Goal: Task Accomplishment & Management: Manage account settings

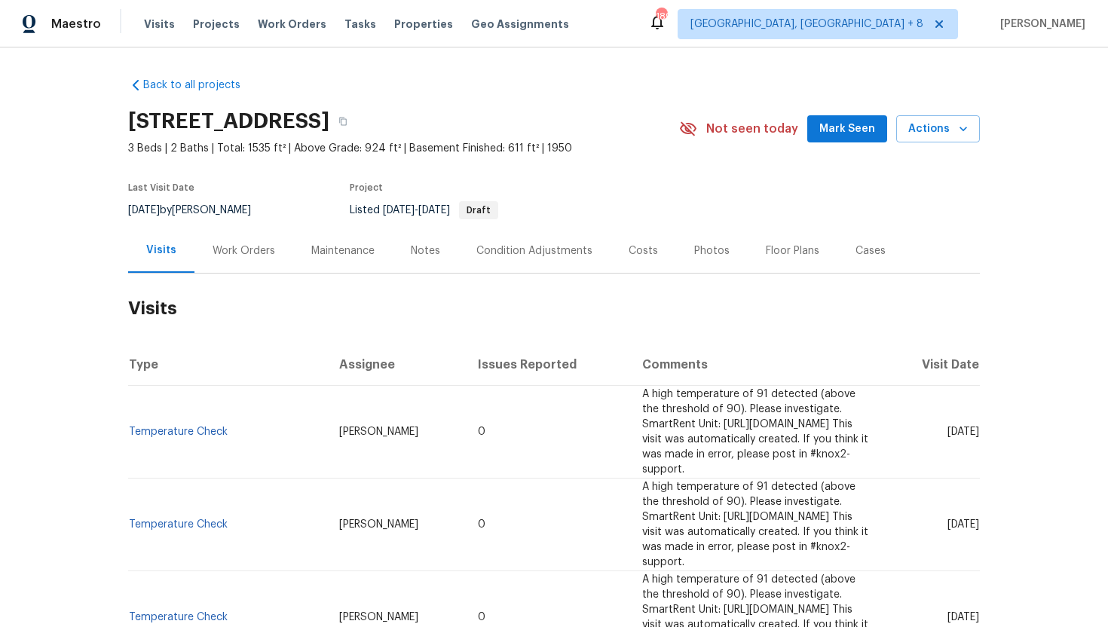
click at [216, 261] on div "Work Orders" at bounding box center [243, 250] width 99 height 44
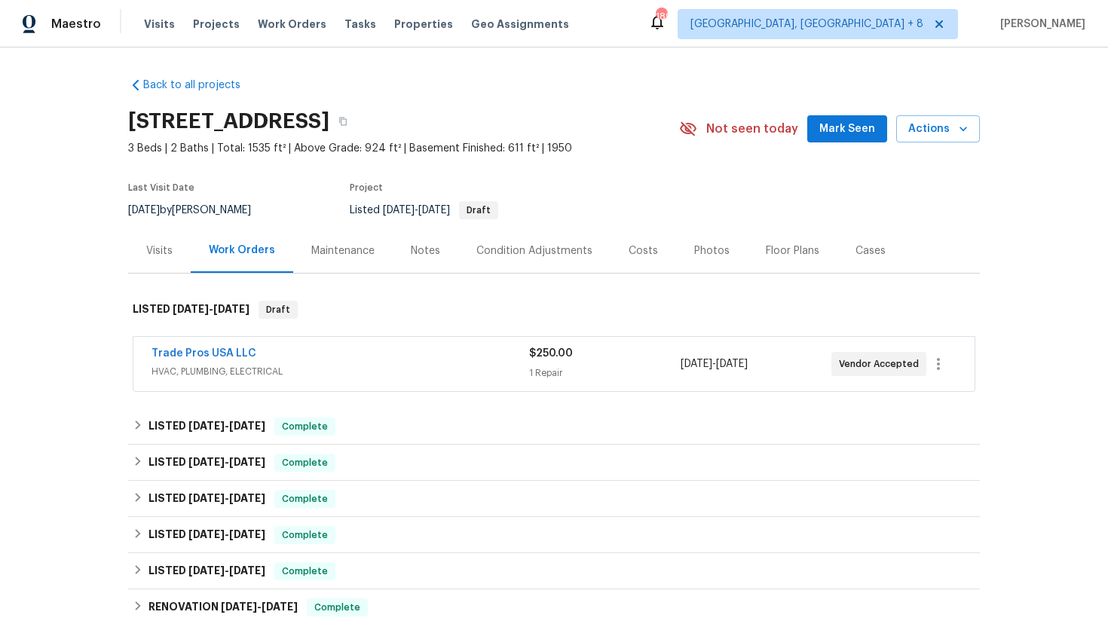
click at [317, 369] on span "HVAC, PLUMBING, ELECTRICAL" at bounding box center [341, 371] width 378 height 15
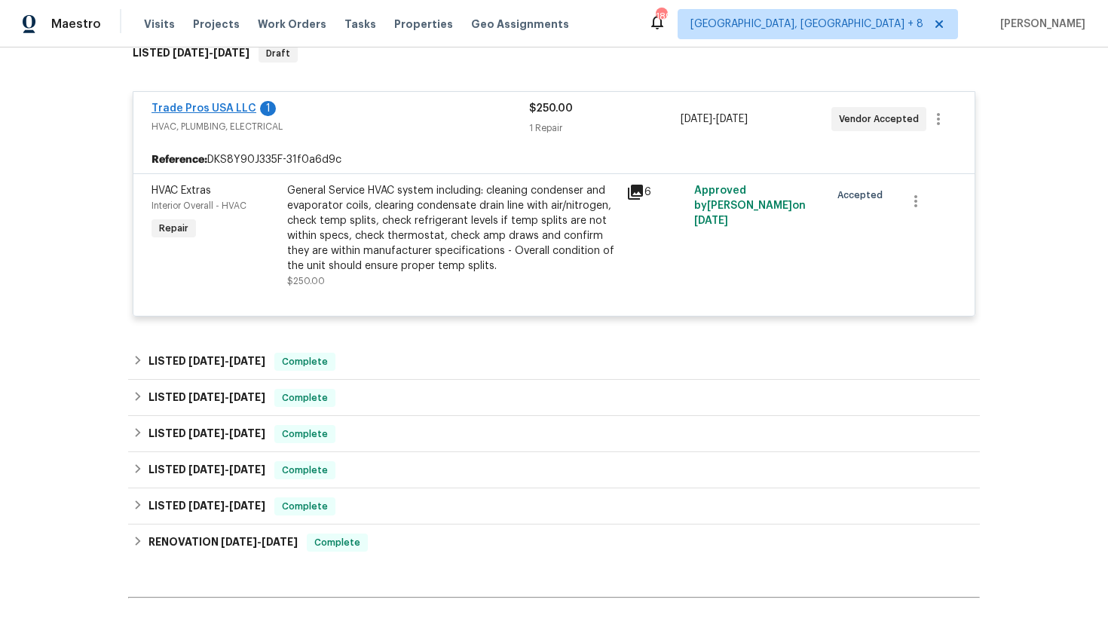
scroll to position [301, 0]
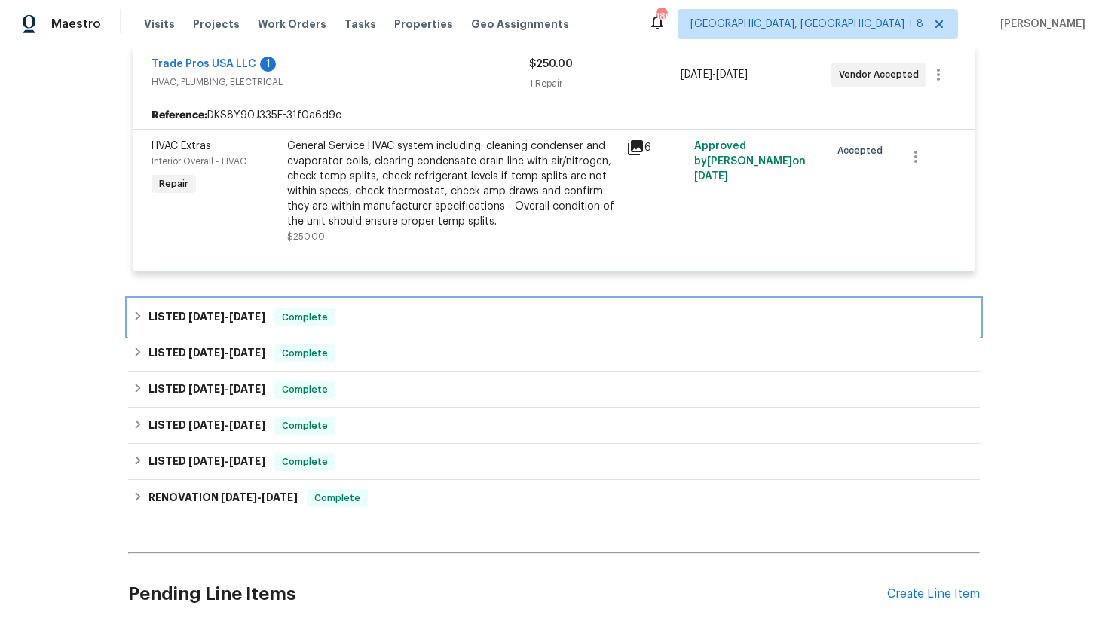
click at [254, 309] on h6 "LISTED 7/23/25 - 7/25/25" at bounding box center [206, 317] width 117 height 18
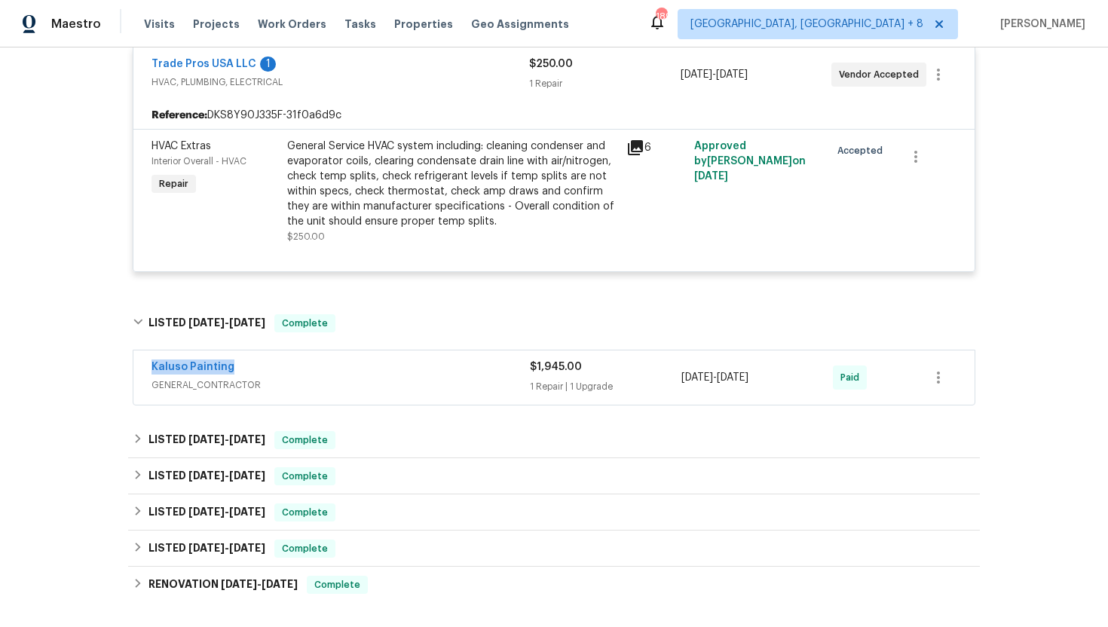
drag, startPoint x: 256, startPoint y: 370, endPoint x: 123, endPoint y: 370, distance: 133.4
click at [123, 370] on div "Back to all projects 2943 S 400 W, Bountiful, UT 84010 3 Beds | 2 Baths | Total…" at bounding box center [554, 337] width 1108 height 580
copy link "Kaluso Painting"
drag, startPoint x: 801, startPoint y: 378, endPoint x: 672, endPoint y: 378, distance: 128.9
click at [672, 378] on div "Kaluso Painting GENERAL_CONTRACTOR $1,945.00 1 Repair | 1 Upgrade 7/23/2025 - 7…" at bounding box center [536, 378] width 769 height 36
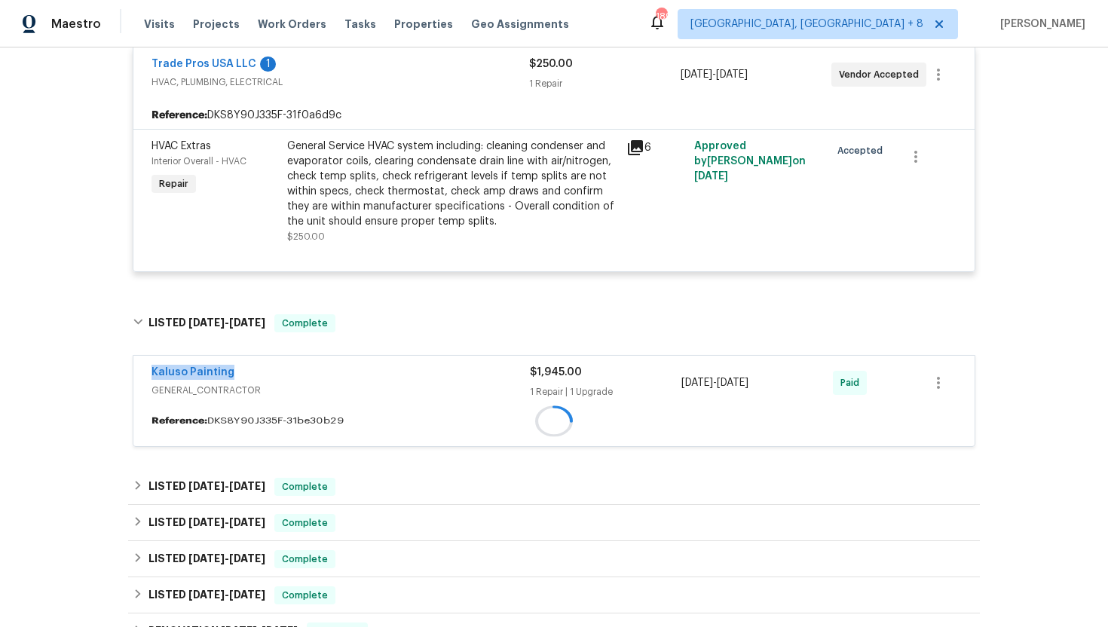
copy div "1 Repair | 1 Upgrade 7/23/2025 - 7/25/2025"
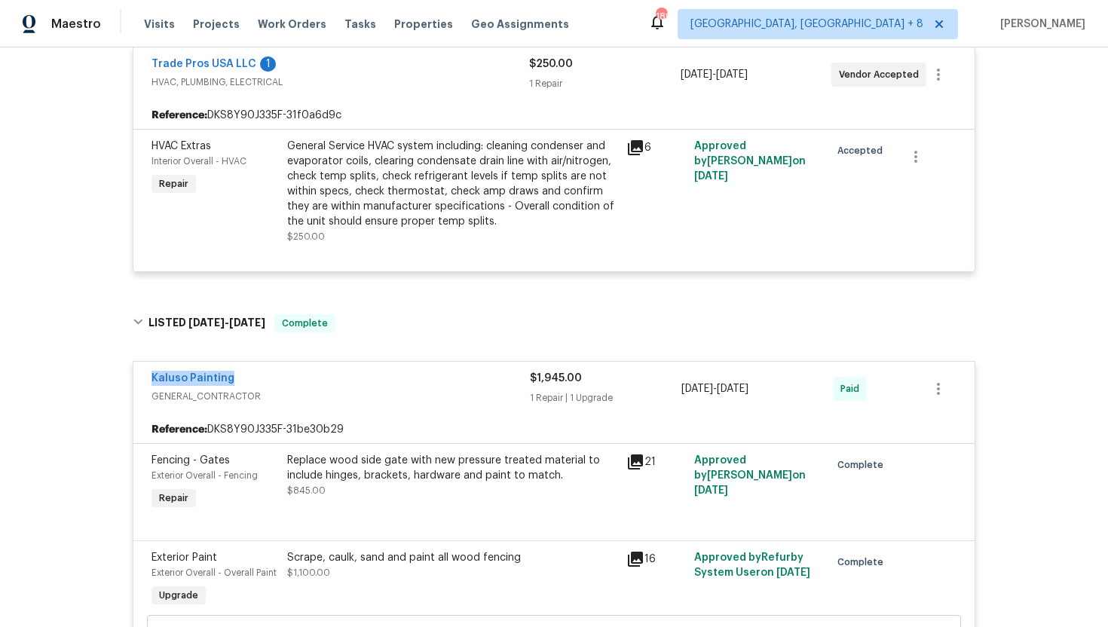
scroll to position [0, 0]
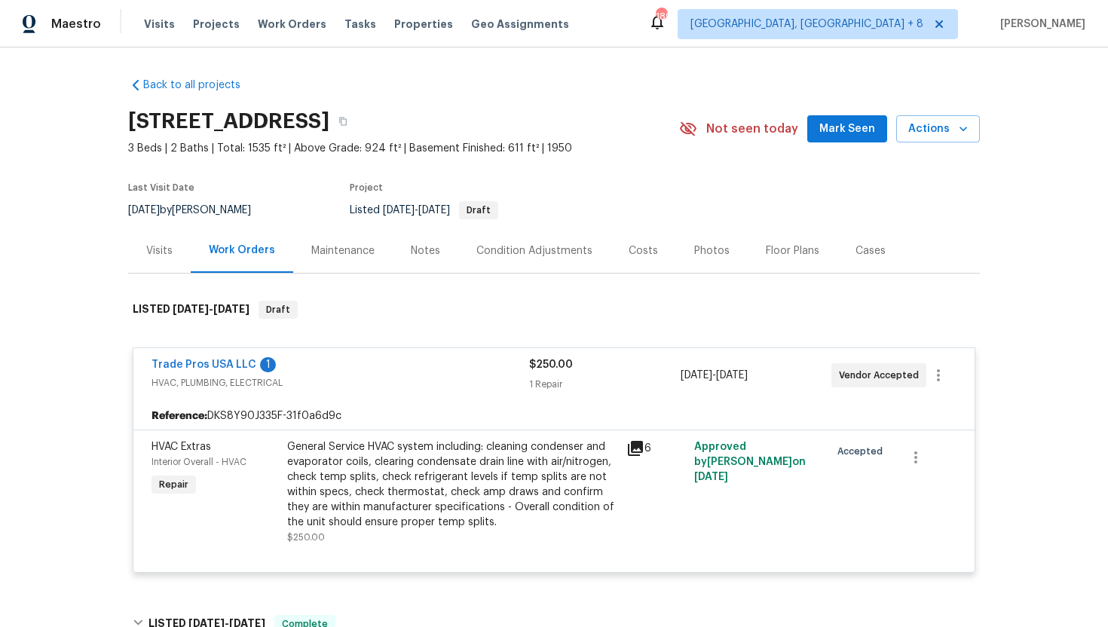
click at [154, 252] on div "Visits" at bounding box center [159, 250] width 26 height 15
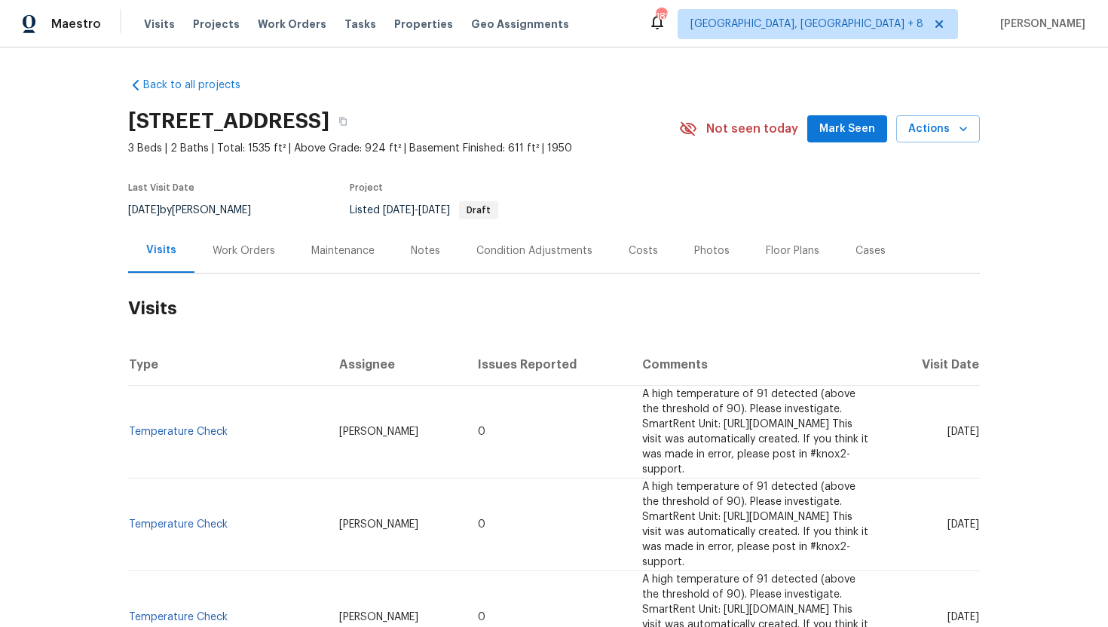
click at [843, 252] on div "Cases" at bounding box center [870, 250] width 66 height 44
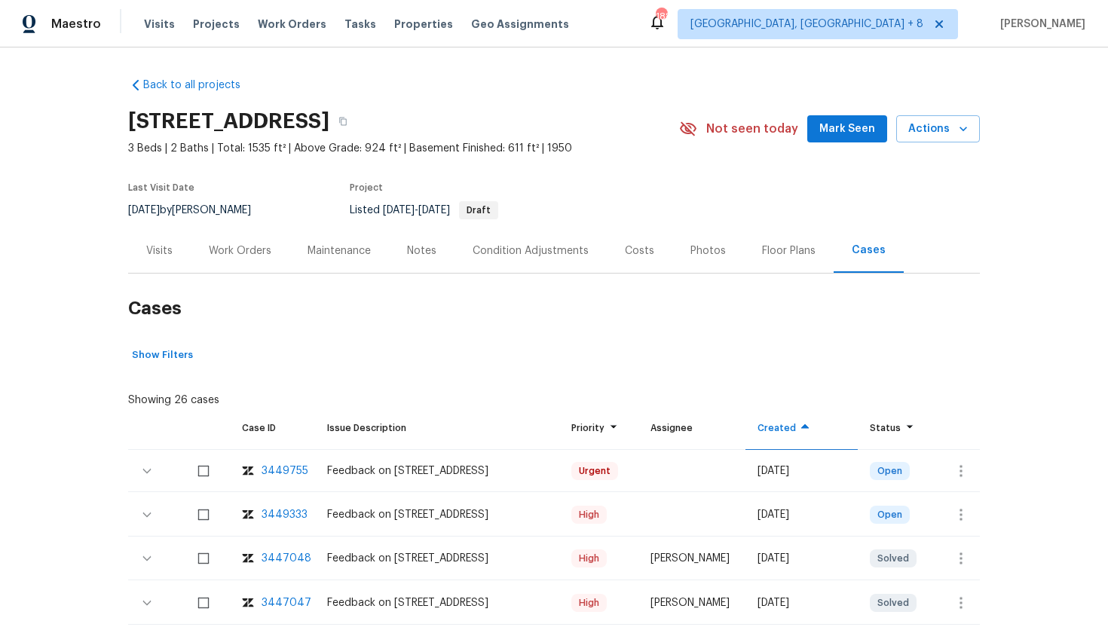
scroll to position [12, 0]
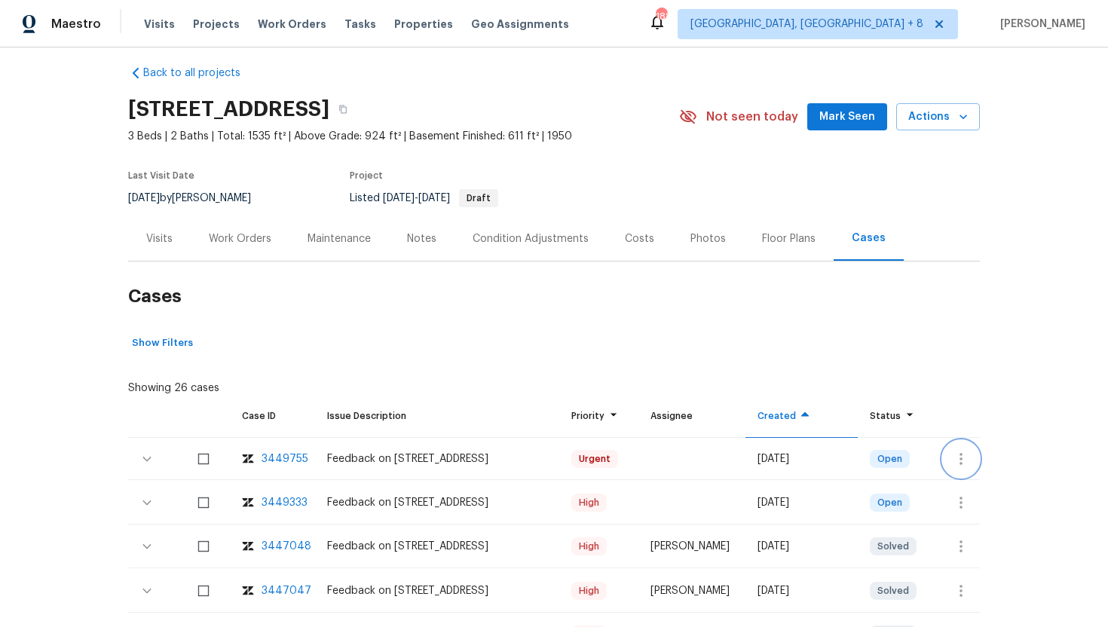
click at [965, 455] on icon "button" at bounding box center [961, 459] width 18 height 18
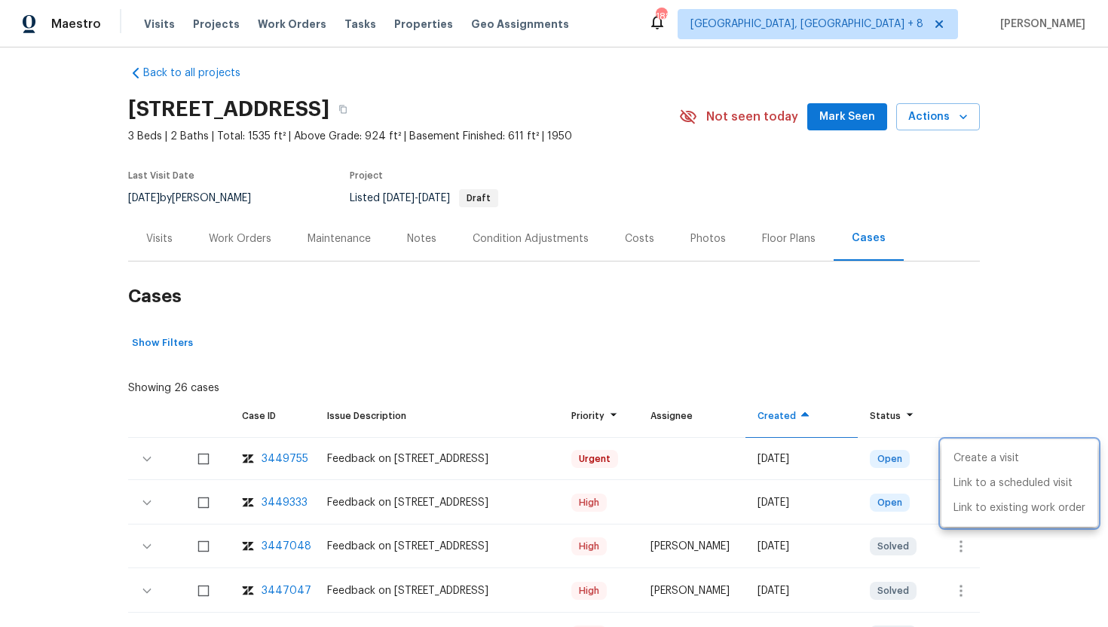
click at [289, 506] on div at bounding box center [554, 313] width 1108 height 627
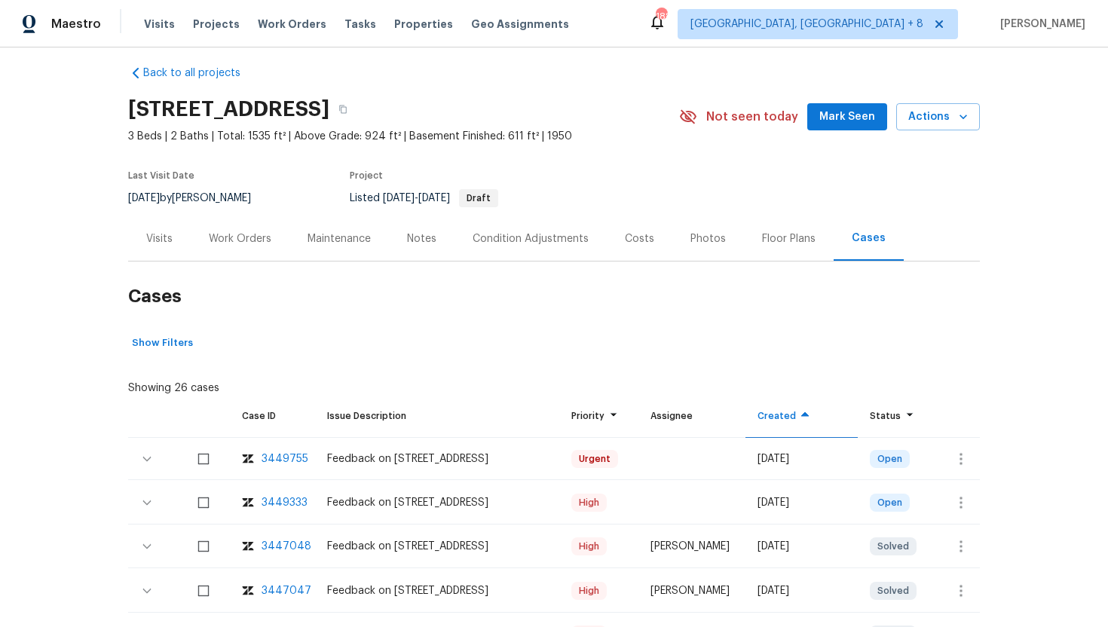
click at [289, 504] on div "3449333" at bounding box center [285, 502] width 46 height 15
click at [148, 229] on div "Visits" at bounding box center [159, 238] width 63 height 44
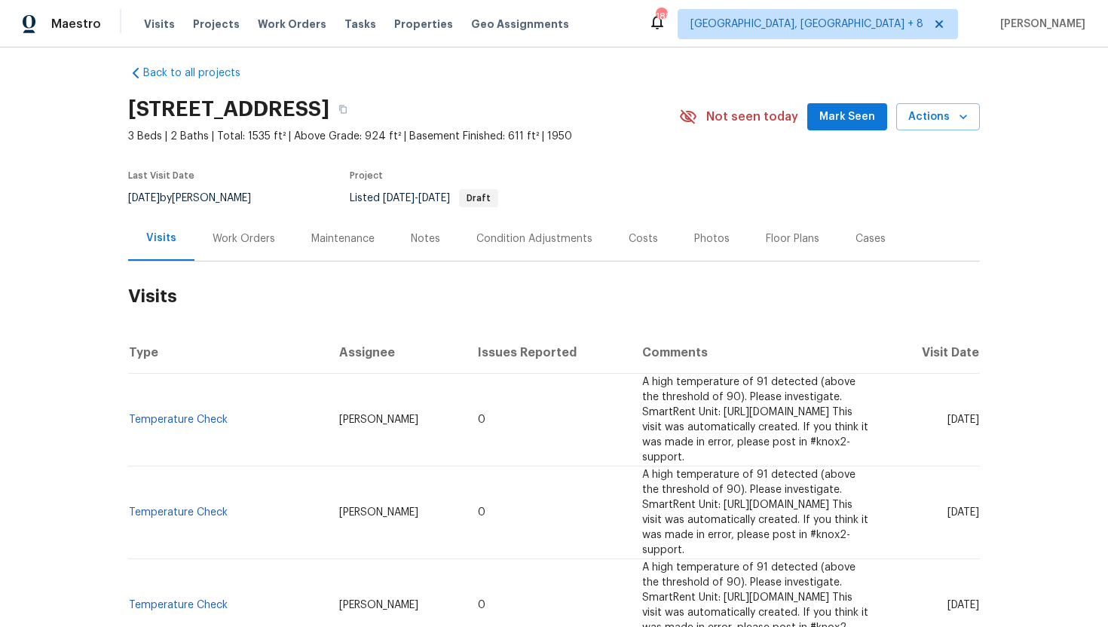
click at [856, 242] on div "Cases" at bounding box center [871, 238] width 30 height 15
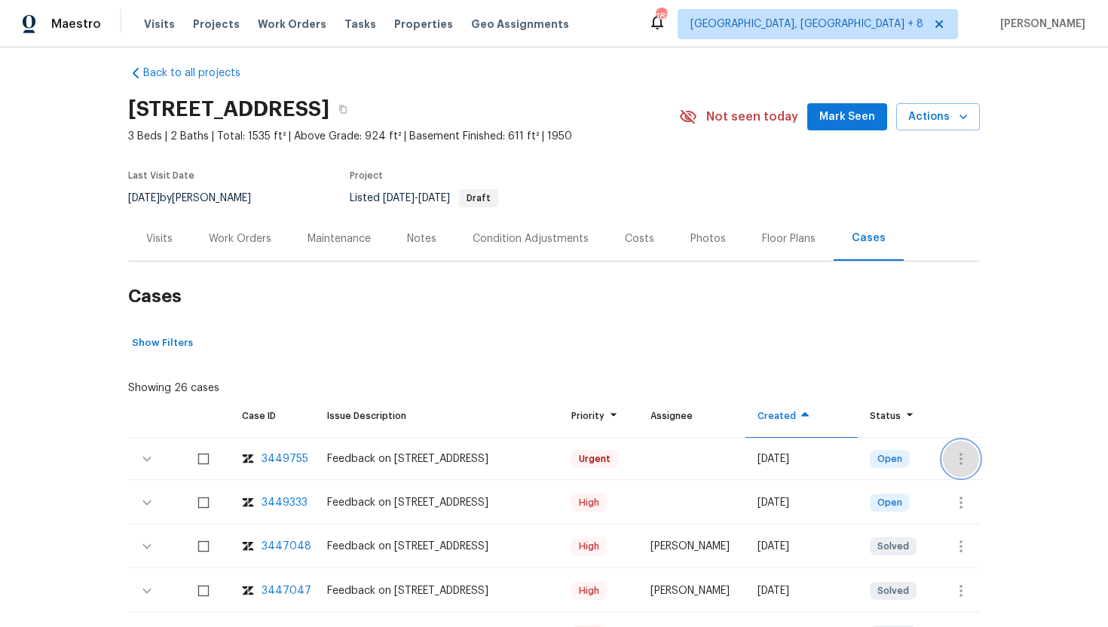
click at [972, 464] on button "button" at bounding box center [961, 459] width 36 height 36
click at [975, 458] on li "Create a visit" at bounding box center [1019, 458] width 156 height 25
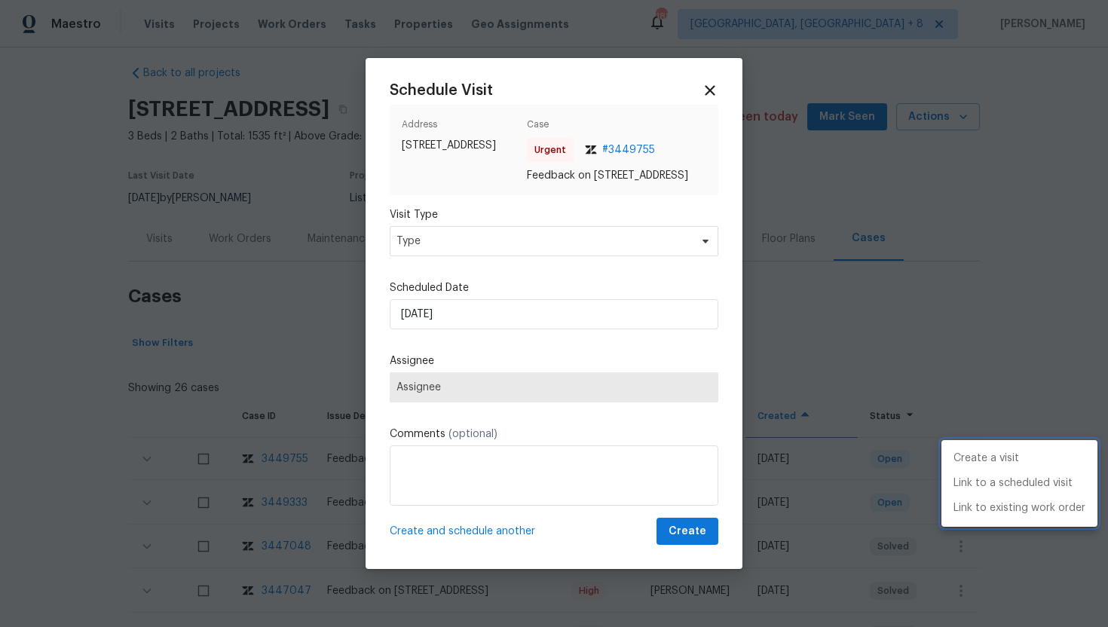
click at [459, 255] on div at bounding box center [554, 313] width 1108 height 627
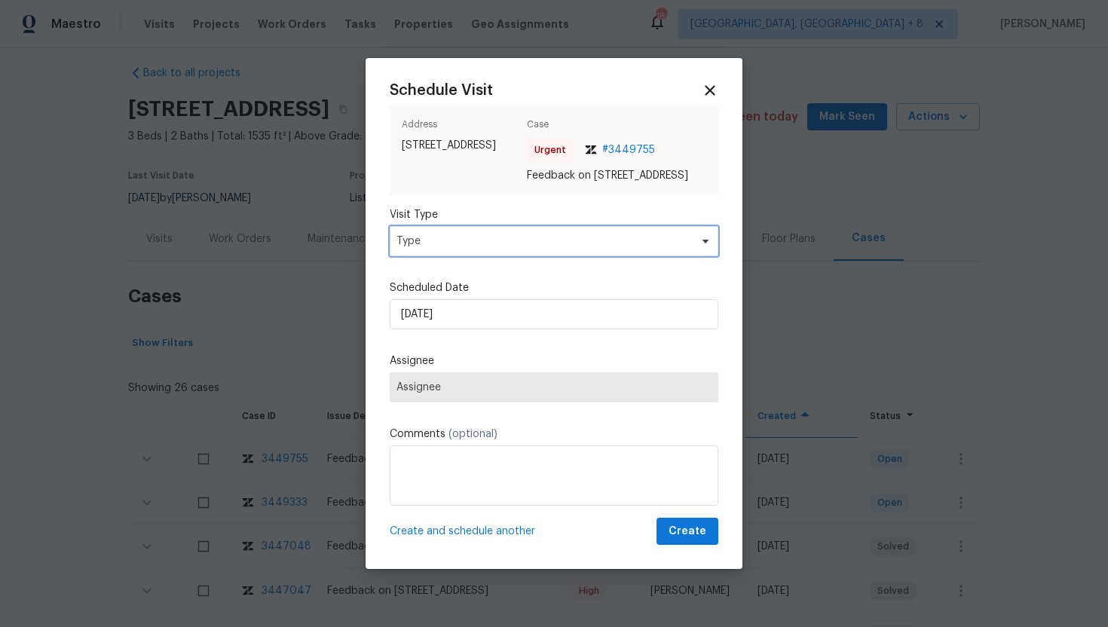
click at [452, 249] on span "Type" at bounding box center [542, 241] width 293 height 15
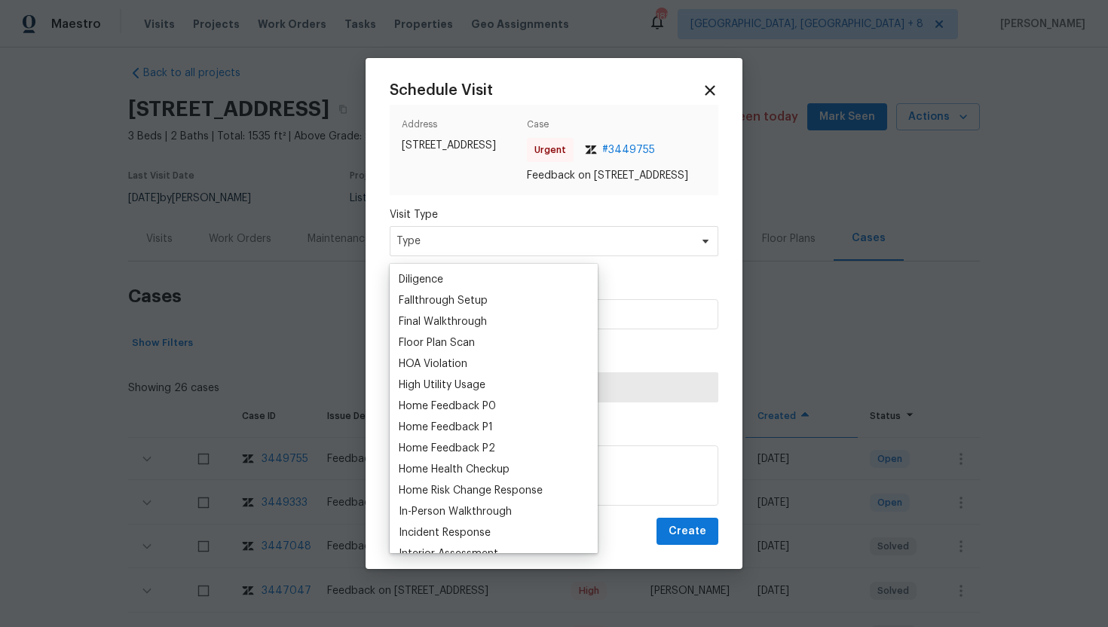
scroll to position [350, 0]
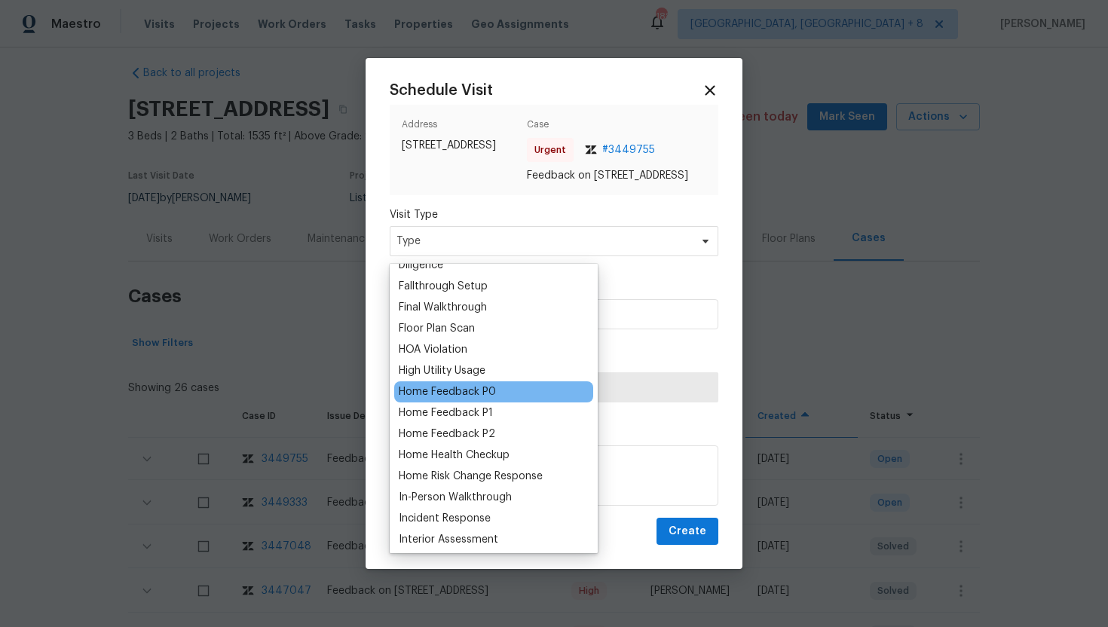
click at [470, 393] on div "Home Feedback P0" at bounding box center [447, 391] width 97 height 15
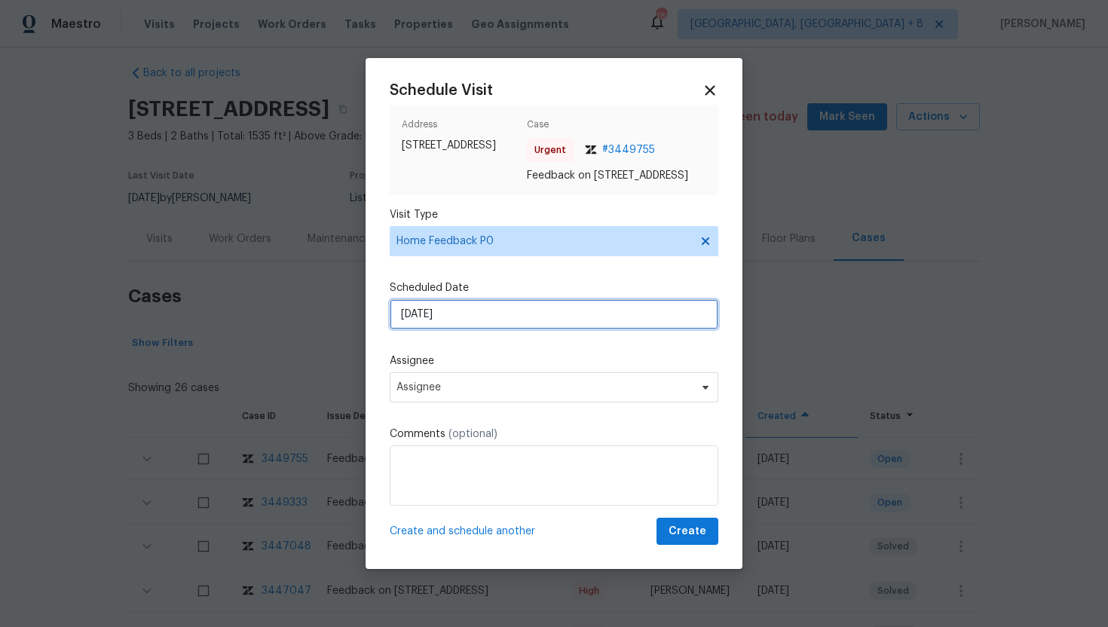
click at [470, 320] on input "8/28/2025" at bounding box center [554, 314] width 329 height 30
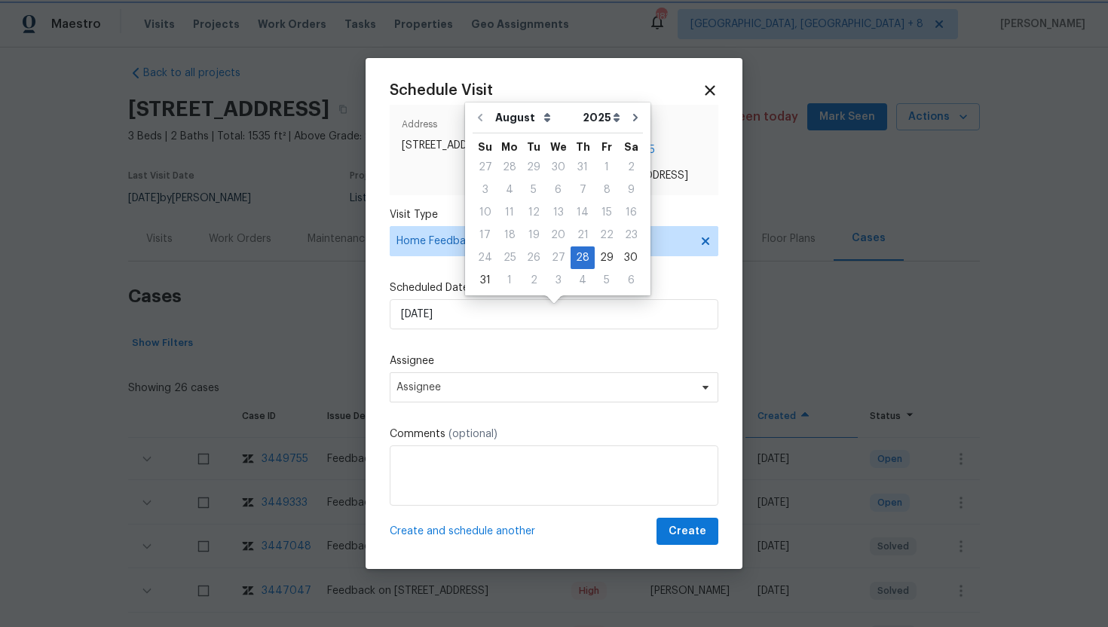
click at [245, 207] on div at bounding box center [554, 313] width 1108 height 627
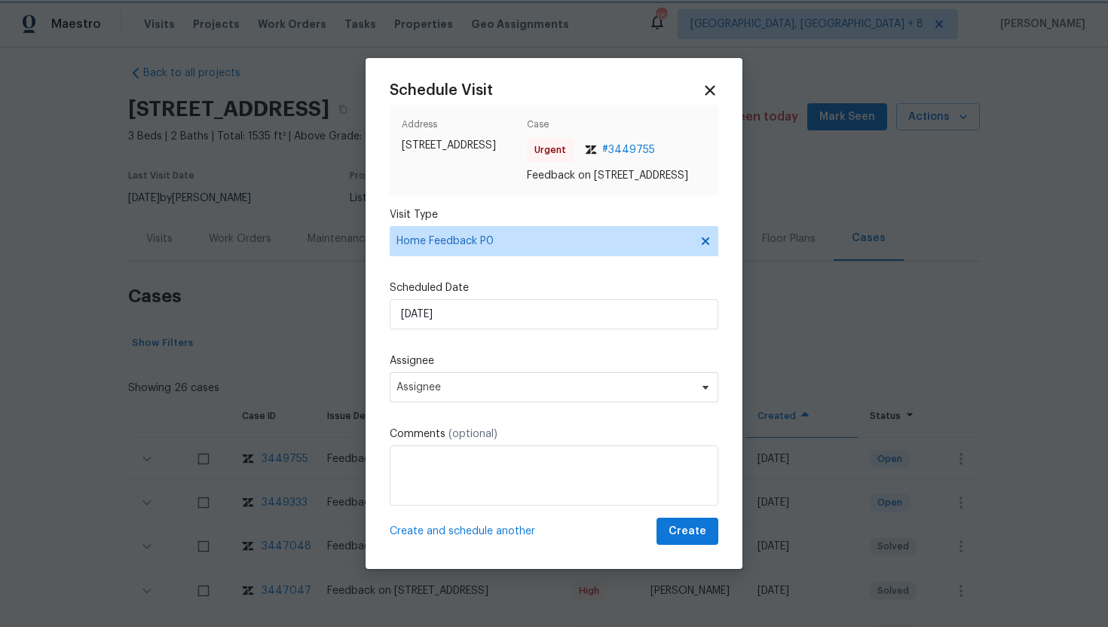
click at [170, 256] on div at bounding box center [554, 313] width 1108 height 627
click at [161, 247] on div at bounding box center [554, 313] width 1108 height 627
click at [709, 105] on div "Address 2943 S 400 W, Bountiful, UT 84010 Case Urgent # 3449755 Feedback on 294…" at bounding box center [554, 150] width 329 height 90
click at [710, 87] on icon at bounding box center [709, 89] width 17 height 17
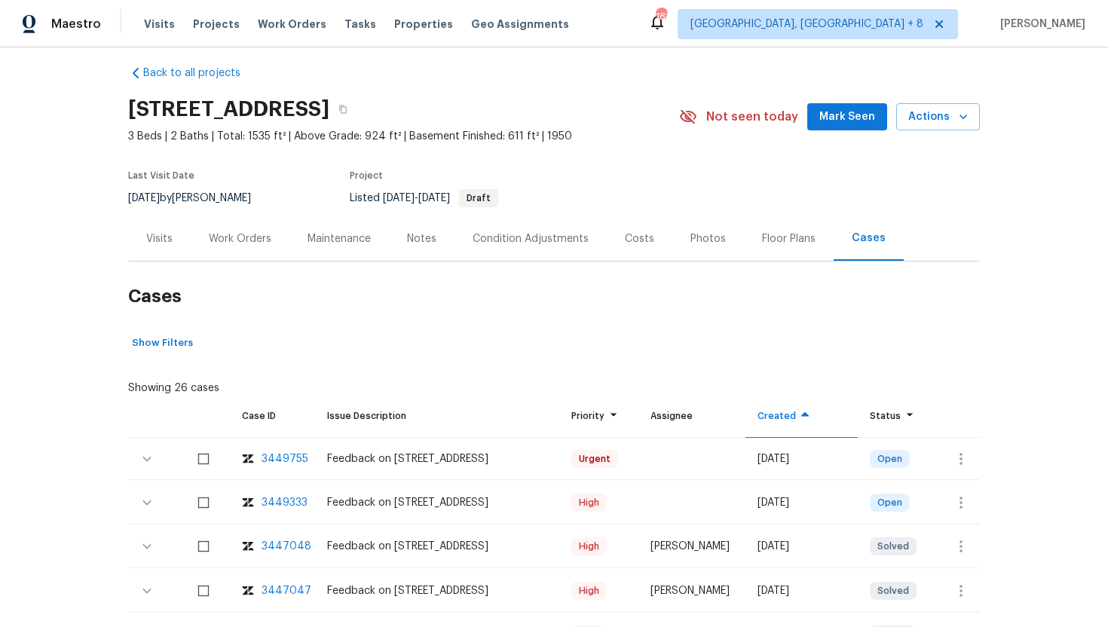
click at [179, 234] on div "Visits" at bounding box center [159, 238] width 63 height 44
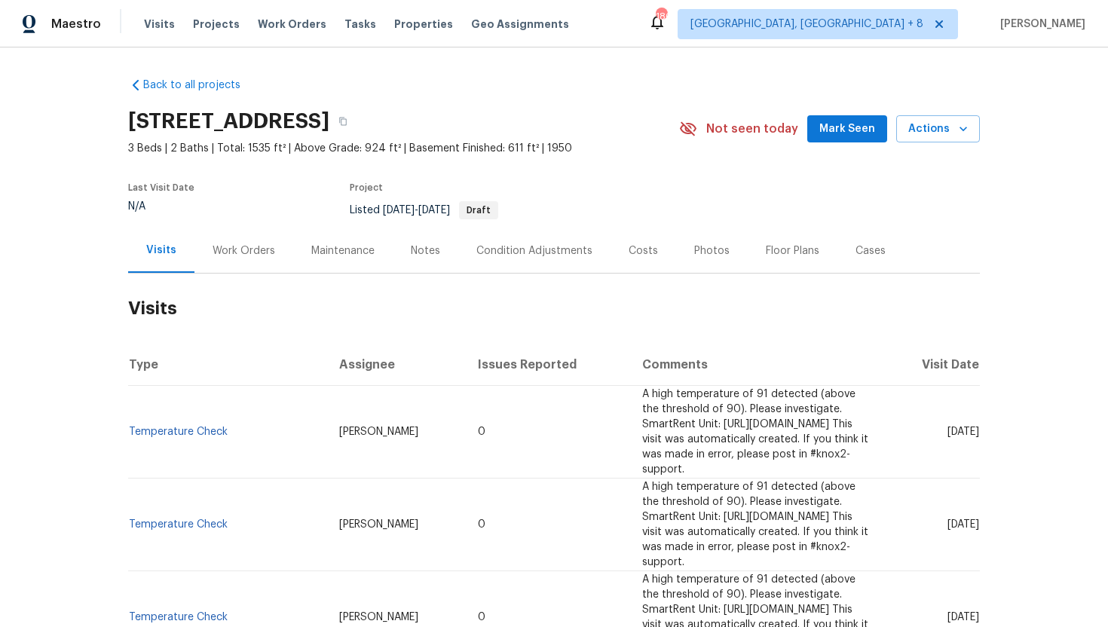
click at [868, 259] on div "Cases" at bounding box center [870, 250] width 66 height 44
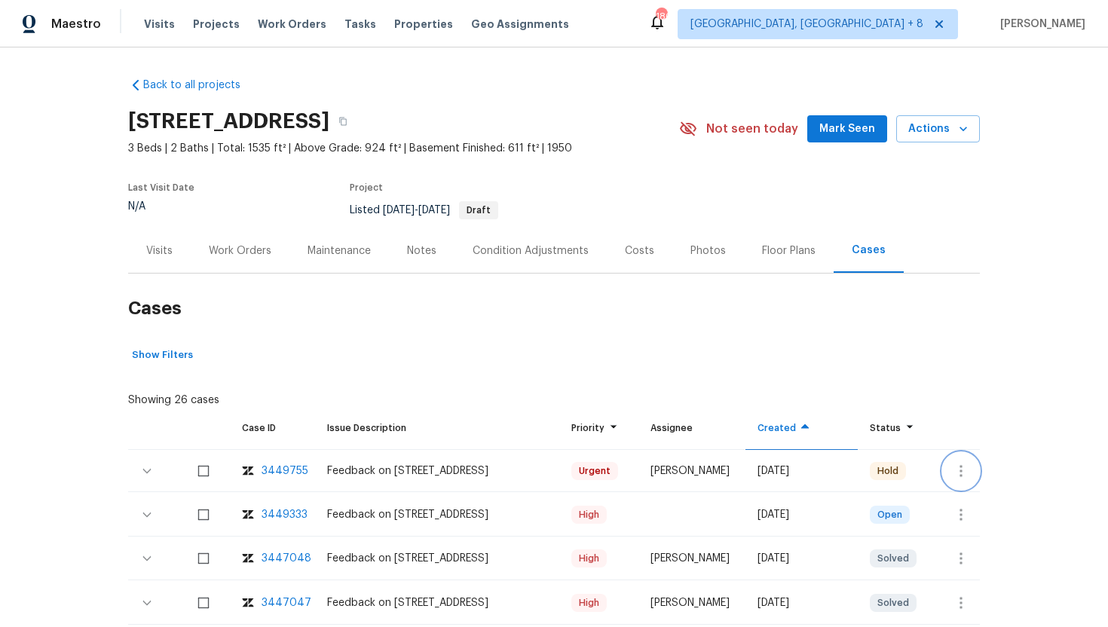
click at [967, 467] on icon "button" at bounding box center [961, 471] width 18 height 18
click at [996, 461] on li "Create a visit" at bounding box center [1019, 470] width 156 height 25
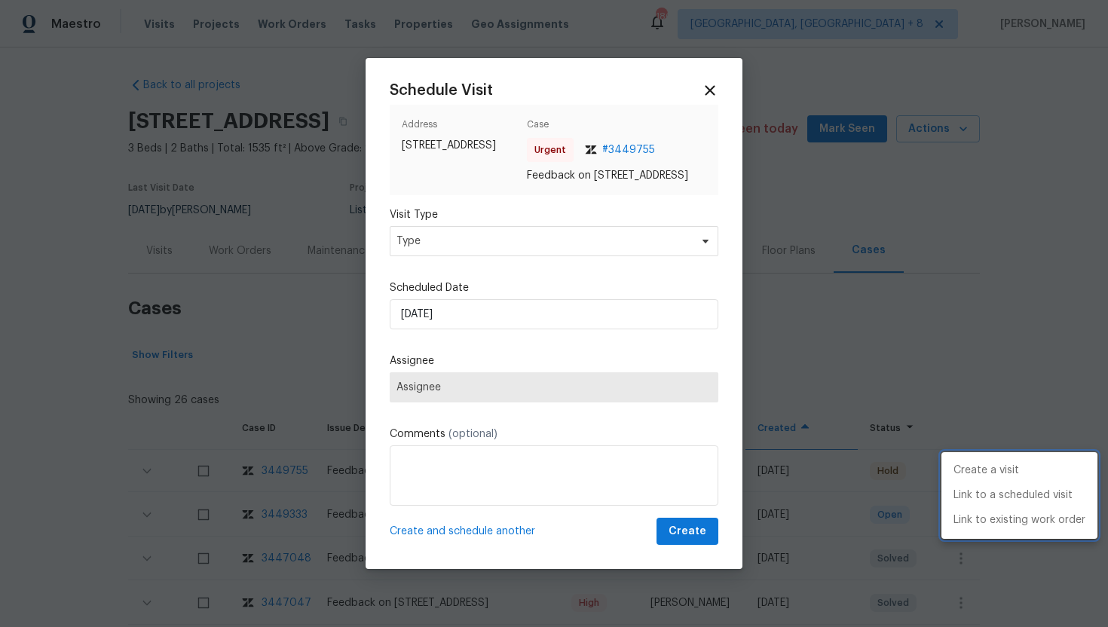
click at [511, 240] on div at bounding box center [554, 313] width 1108 height 627
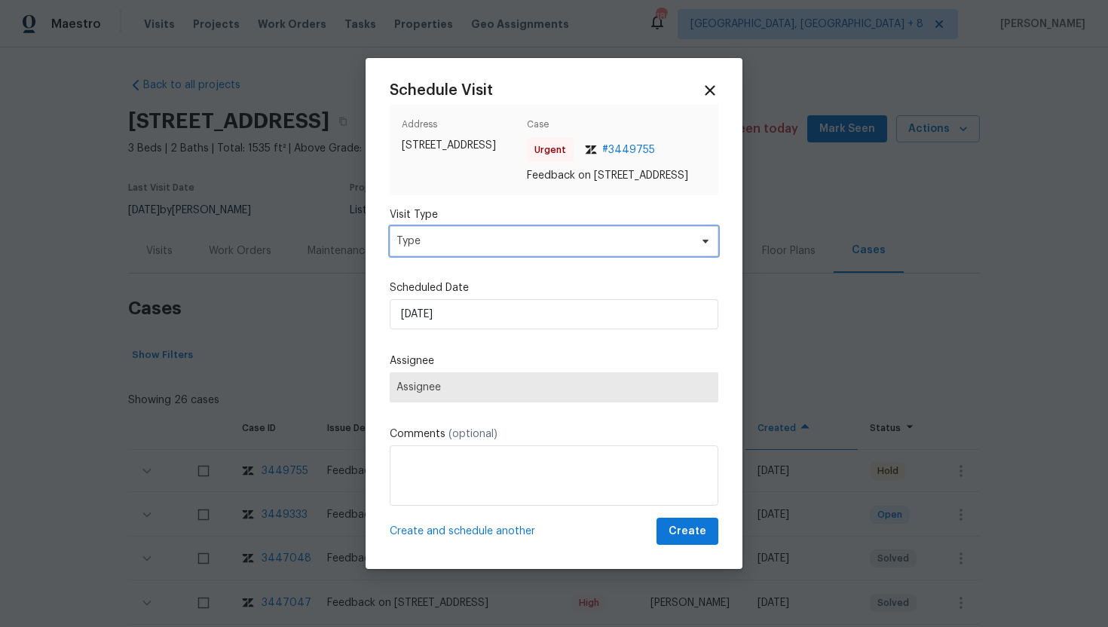
click at [502, 246] on span "Type" at bounding box center [542, 241] width 293 height 15
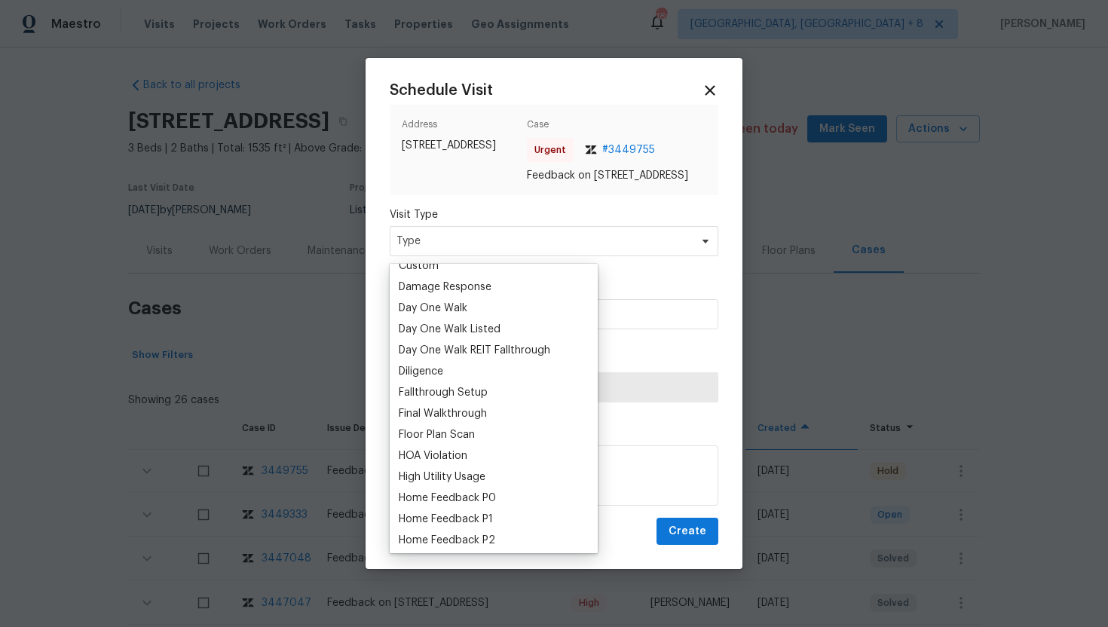
scroll to position [323, 0]
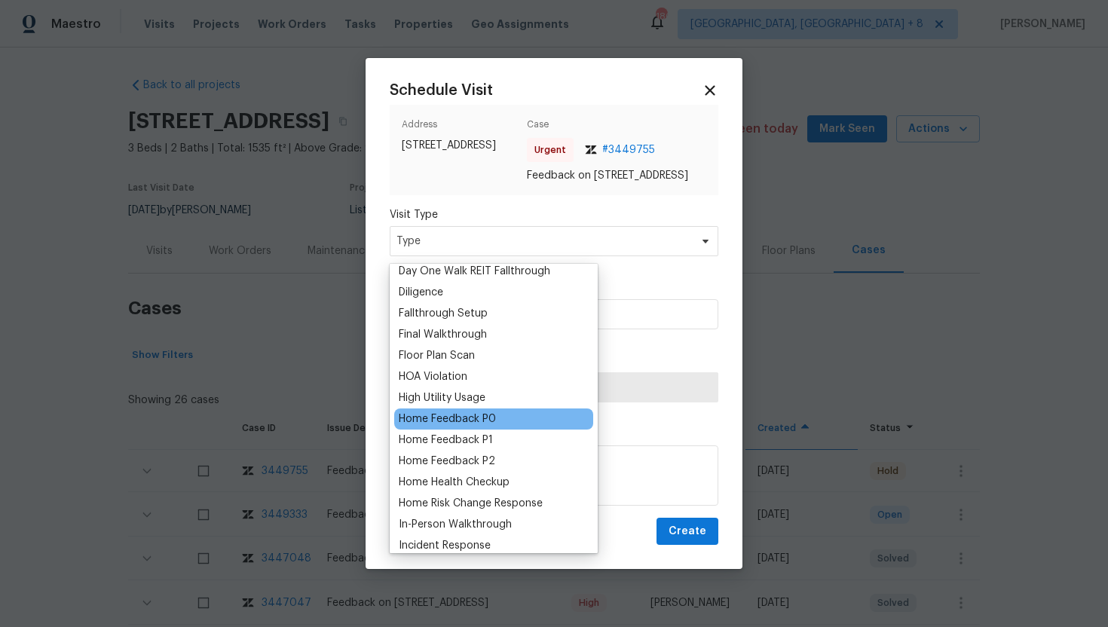
click at [482, 416] on div "Home Feedback P0" at bounding box center [447, 419] width 97 height 15
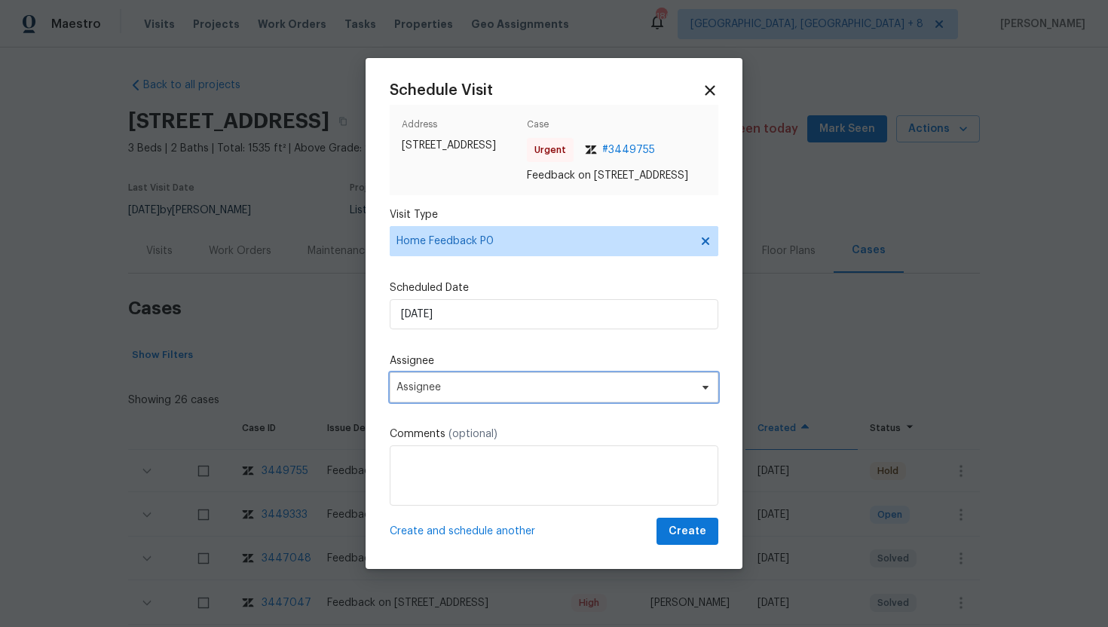
click at [477, 389] on span "Assignee" at bounding box center [543, 387] width 295 height 12
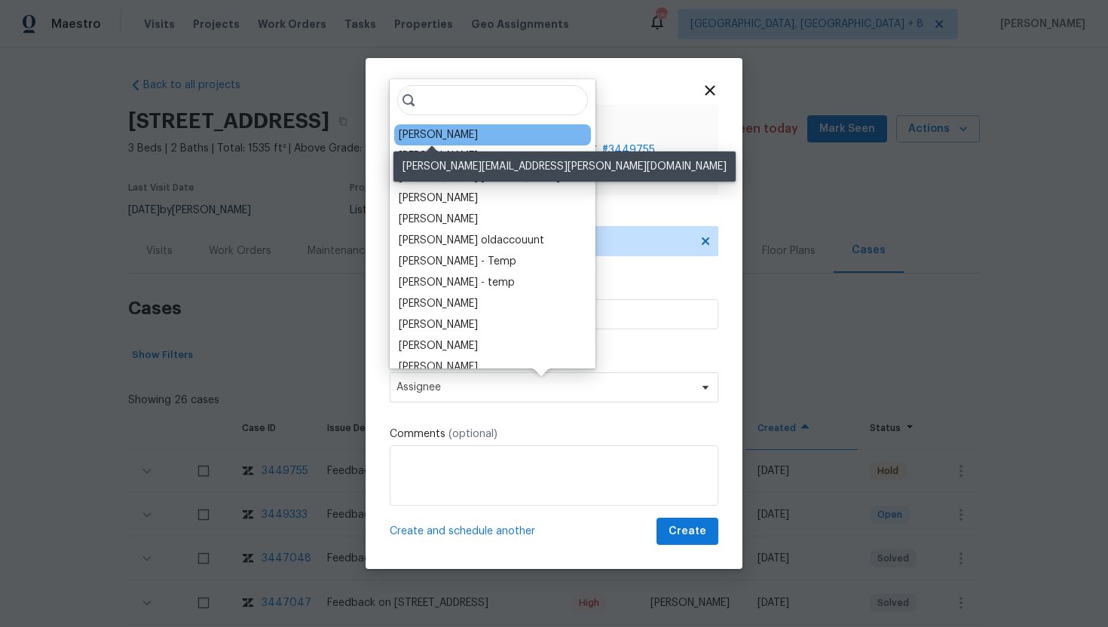
click at [443, 139] on div "Jaime Angulo" at bounding box center [438, 134] width 79 height 15
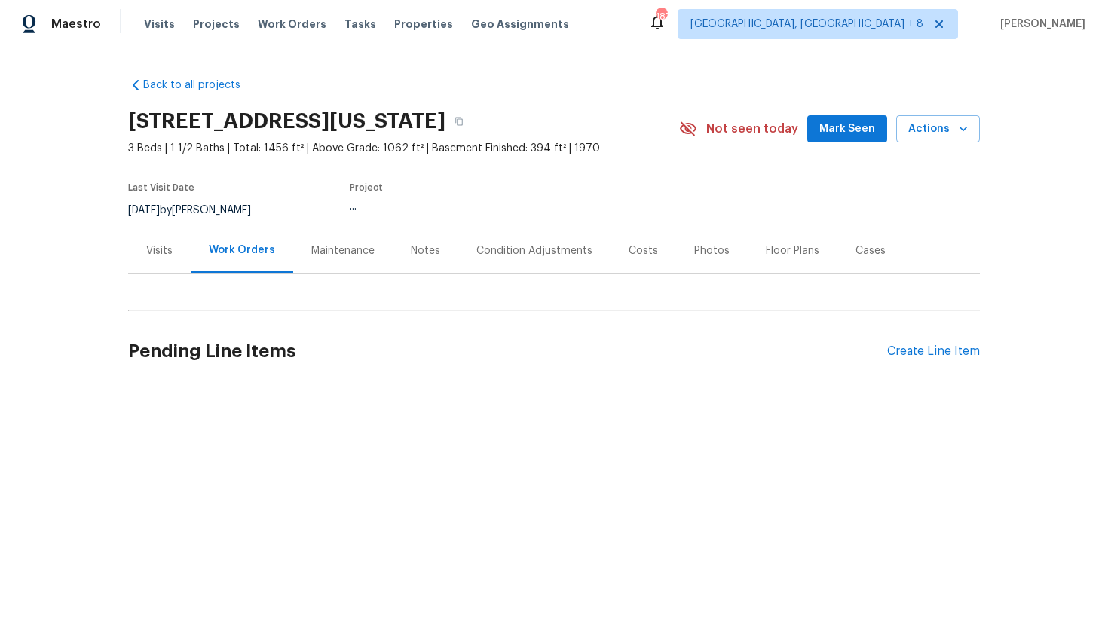
click at [170, 255] on div "Visits" at bounding box center [159, 250] width 26 height 15
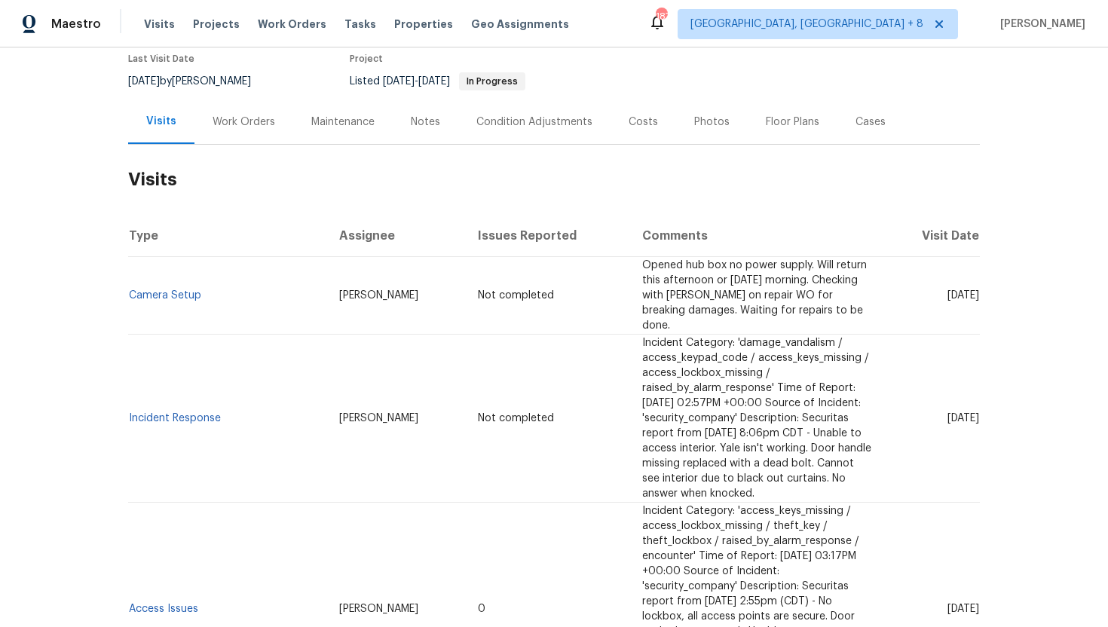
scroll to position [148, 0]
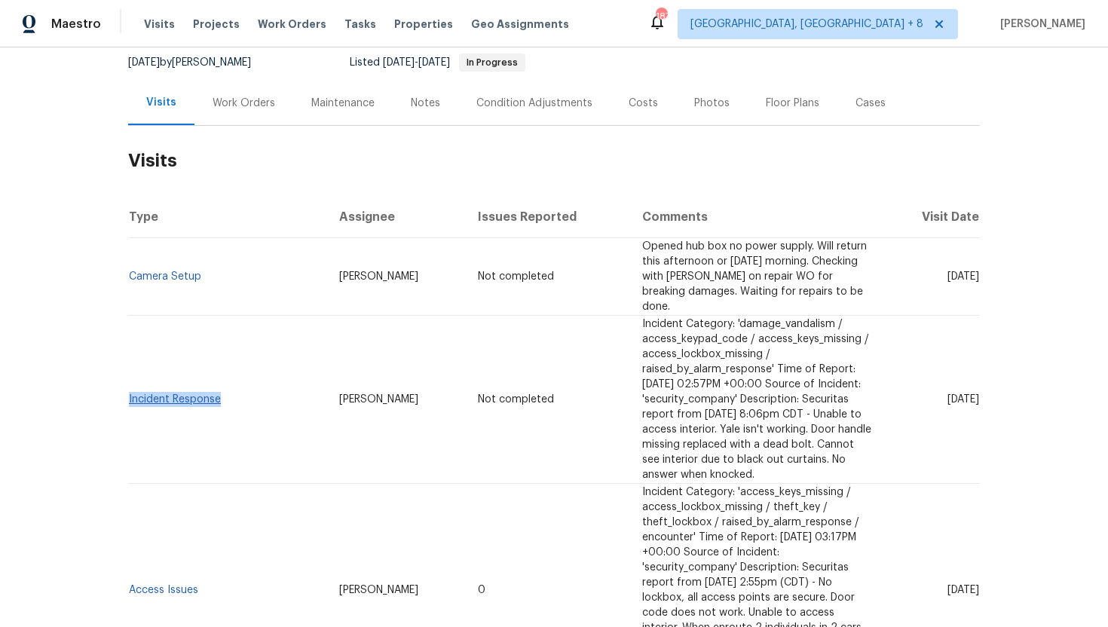
drag, startPoint x: 231, startPoint y: 345, endPoint x: 130, endPoint y: 349, distance: 101.8
click at [130, 349] on td "Incident Response" at bounding box center [227, 400] width 199 height 168
copy link "Incident Response"
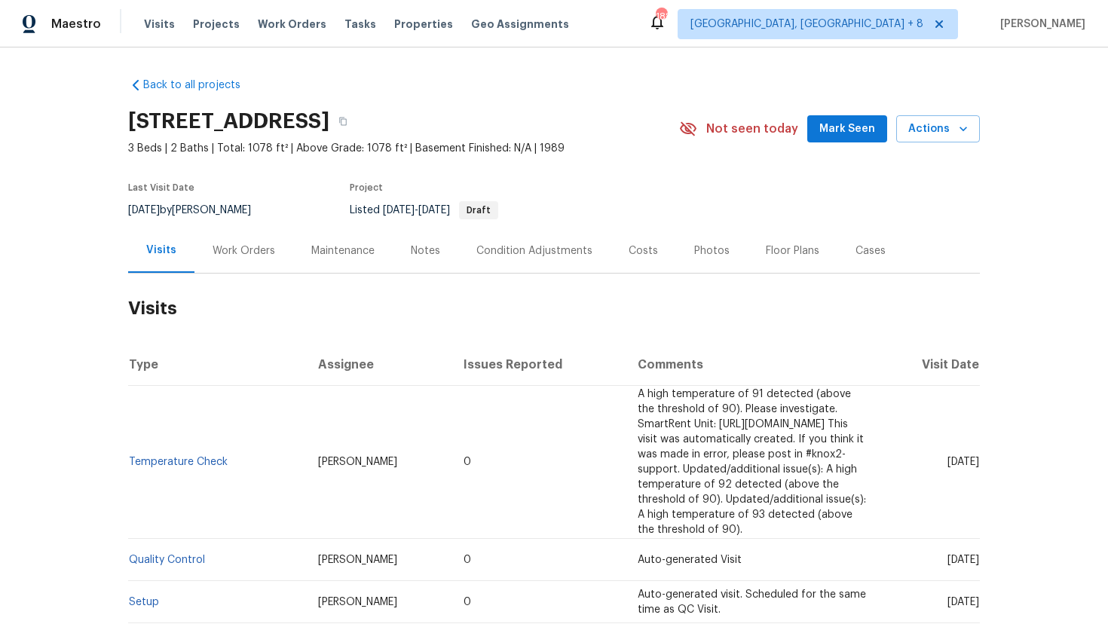
click at [246, 265] on div "Work Orders" at bounding box center [243, 250] width 99 height 44
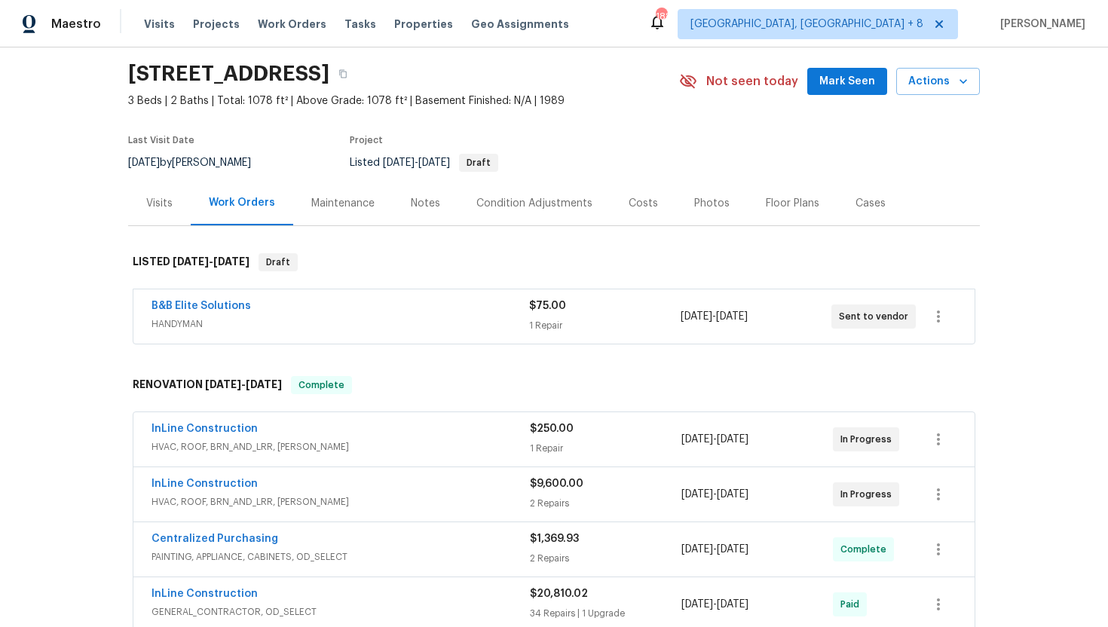
scroll to position [53, 0]
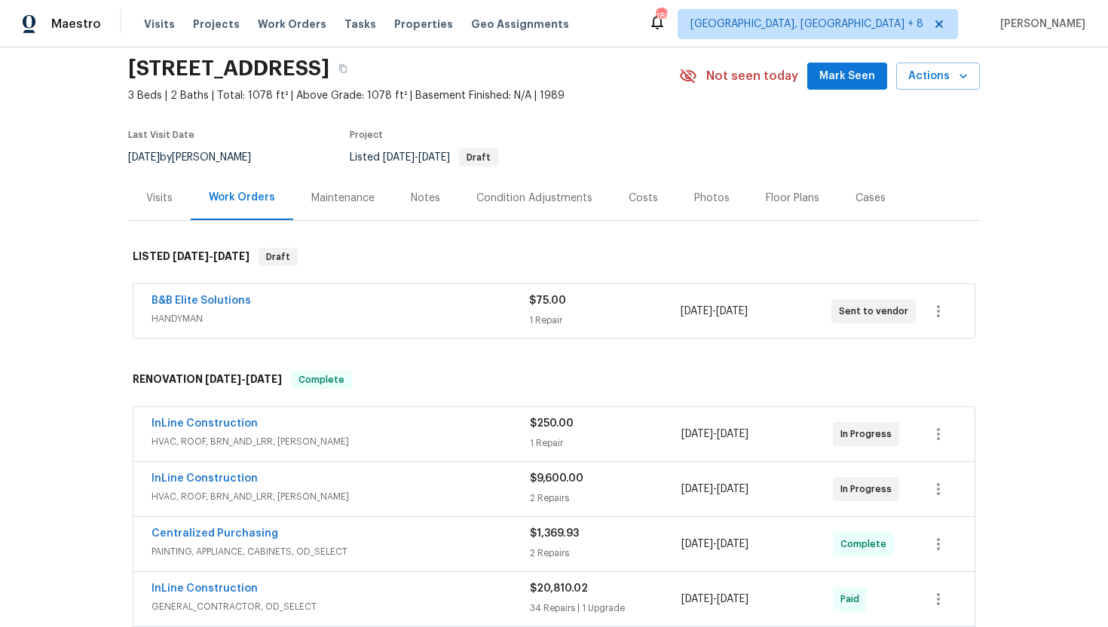
click at [329, 436] on span "HVAC, ROOF, BRN_AND_LRR, WELLS" at bounding box center [341, 441] width 378 height 15
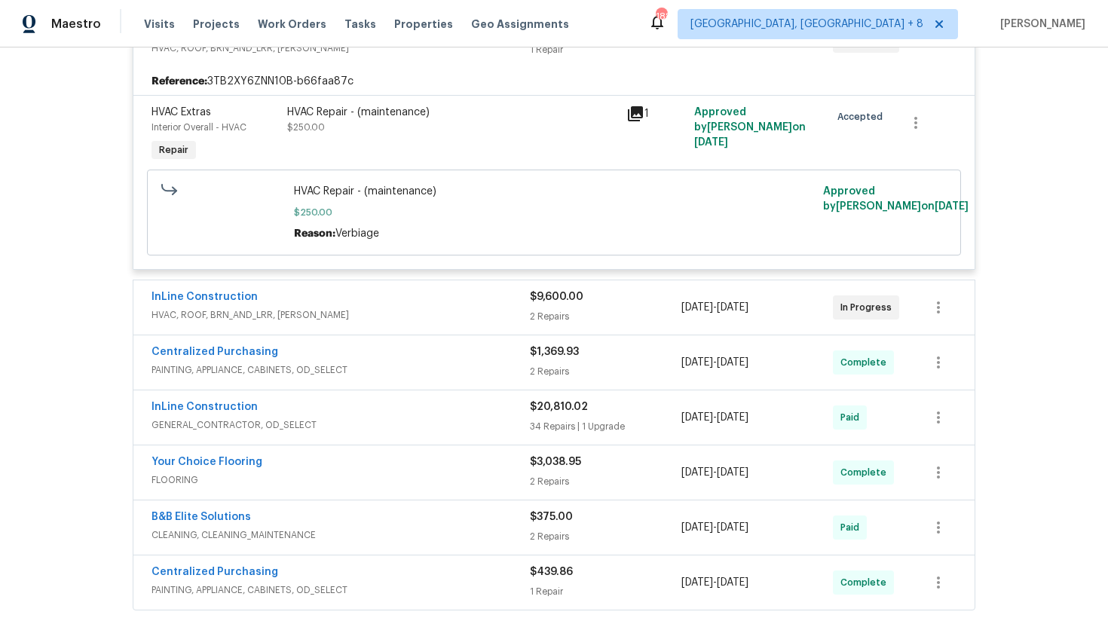
scroll to position [458, 0]
click at [407, 316] on span "HVAC, ROOF, BRN_AND_LRR, WELLS" at bounding box center [341, 314] width 378 height 15
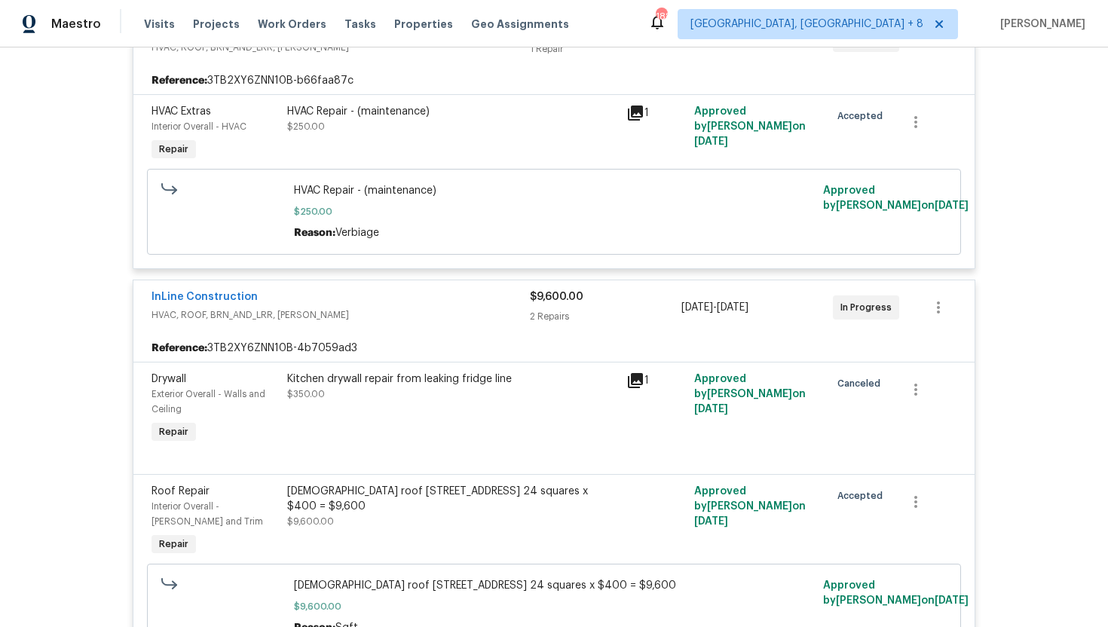
scroll to position [0, 0]
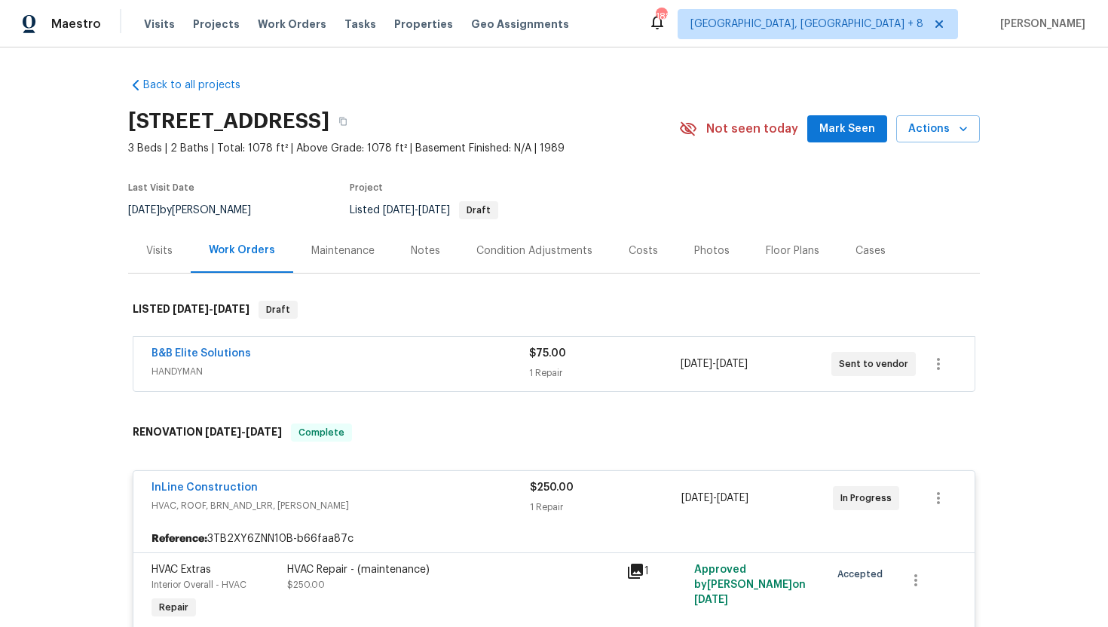
click at [412, 353] on div "B&B Elite Solutions" at bounding box center [341, 355] width 378 height 18
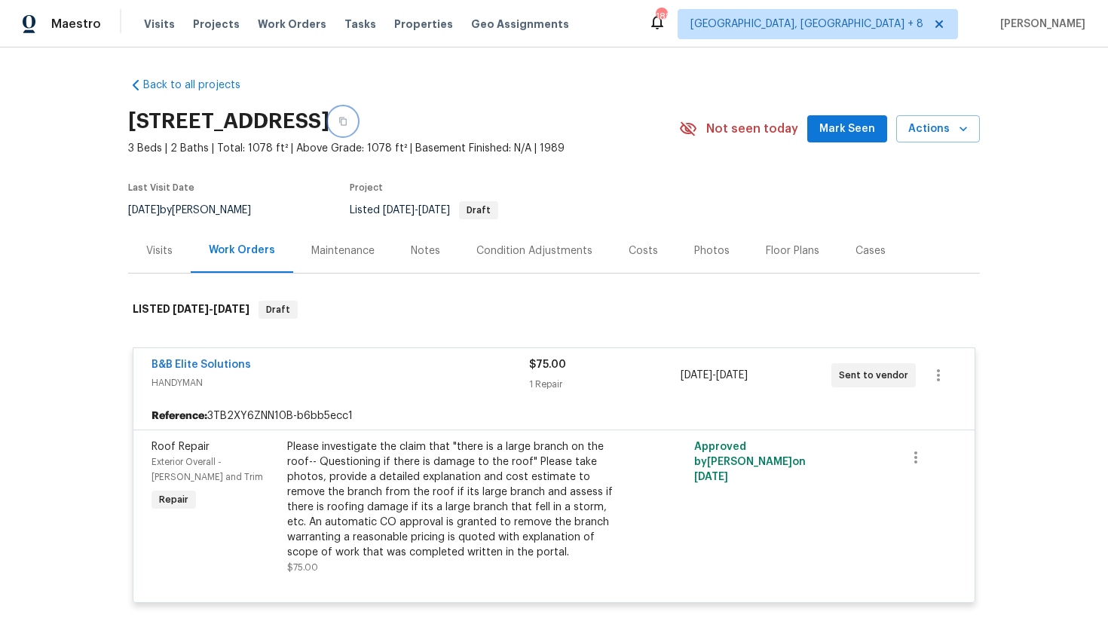
click at [347, 124] on icon "button" at bounding box center [342, 121] width 9 height 9
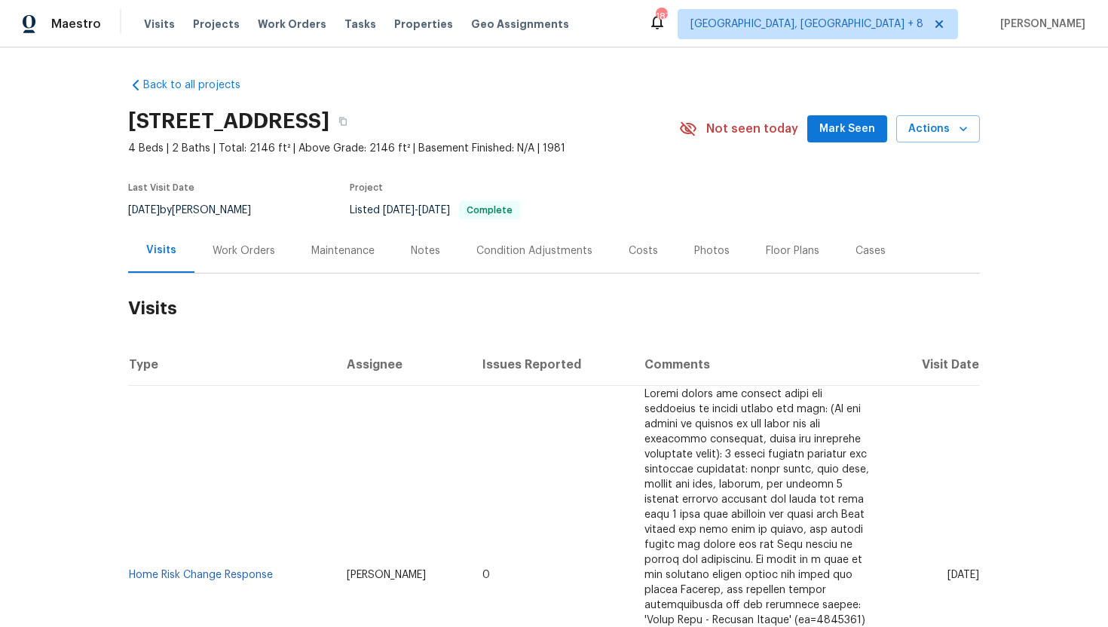
click at [237, 254] on div "Work Orders" at bounding box center [244, 250] width 63 height 15
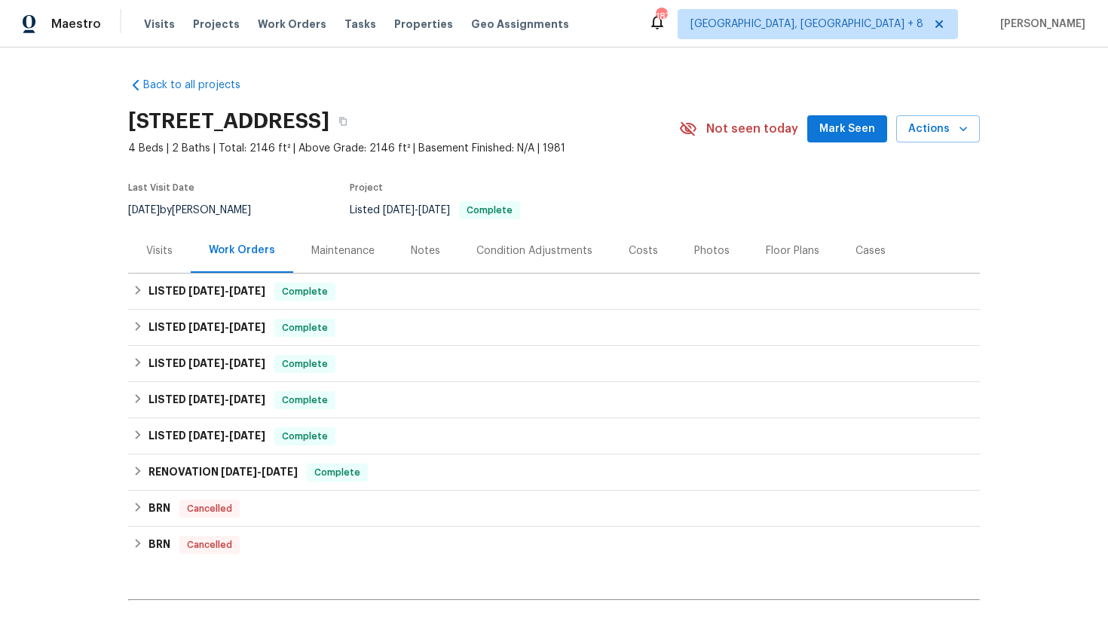
click at [178, 252] on div "Visits" at bounding box center [159, 250] width 63 height 44
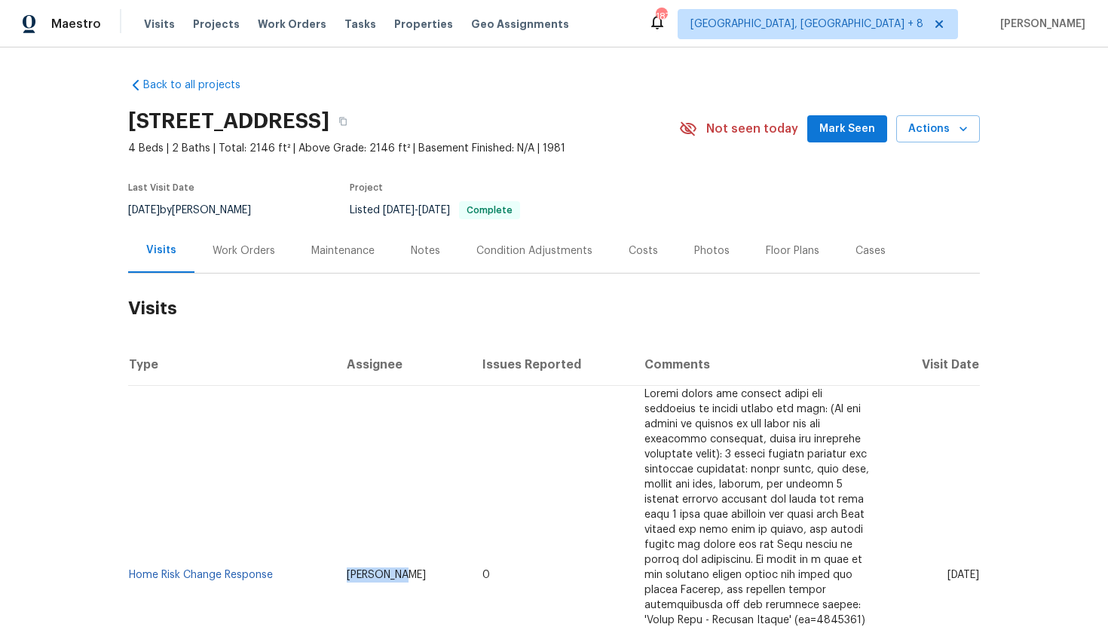
drag, startPoint x: 383, startPoint y: 568, endPoint x: 328, endPoint y: 559, distance: 55.8
click at [335, 559] on td "[PERSON_NAME]" at bounding box center [403, 575] width 136 height 379
click at [231, 240] on div "Work Orders" at bounding box center [243, 250] width 99 height 44
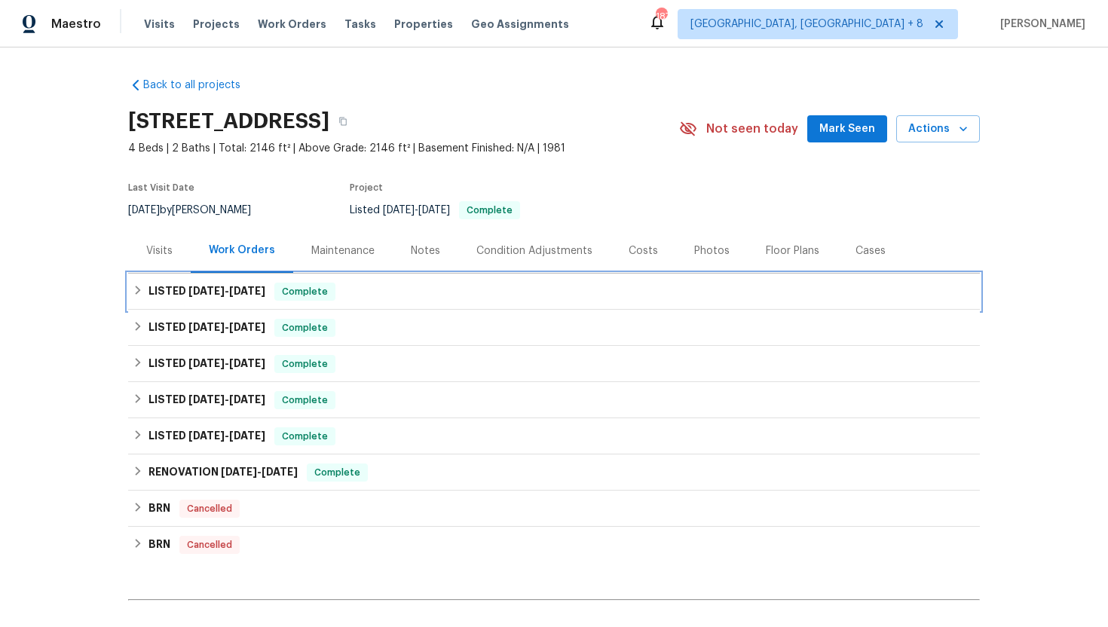
click at [259, 303] on div "LISTED [DATE] - [DATE] Complete" at bounding box center [554, 292] width 852 height 36
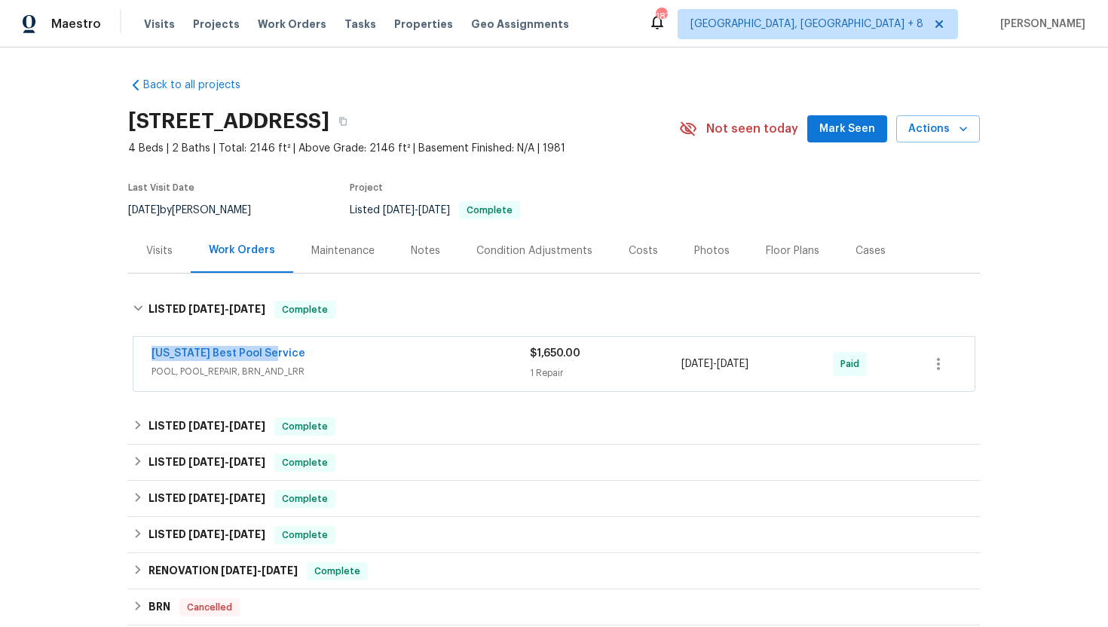
drag, startPoint x: 280, startPoint y: 355, endPoint x: 143, endPoint y: 353, distance: 137.2
click at [143, 353] on div "[US_STATE] Best Pool Service POOL, POOL_REPAIR, BRN_AND_LRR $1,650.00 1 Repair …" at bounding box center [553, 364] width 841 height 54
copy link "[US_STATE] Best Pool Service"
drag, startPoint x: 797, startPoint y: 366, endPoint x: 682, endPoint y: 365, distance: 115.3
click at [682, 365] on div "[DATE] - [DATE]" at bounding box center [757, 364] width 152 height 36
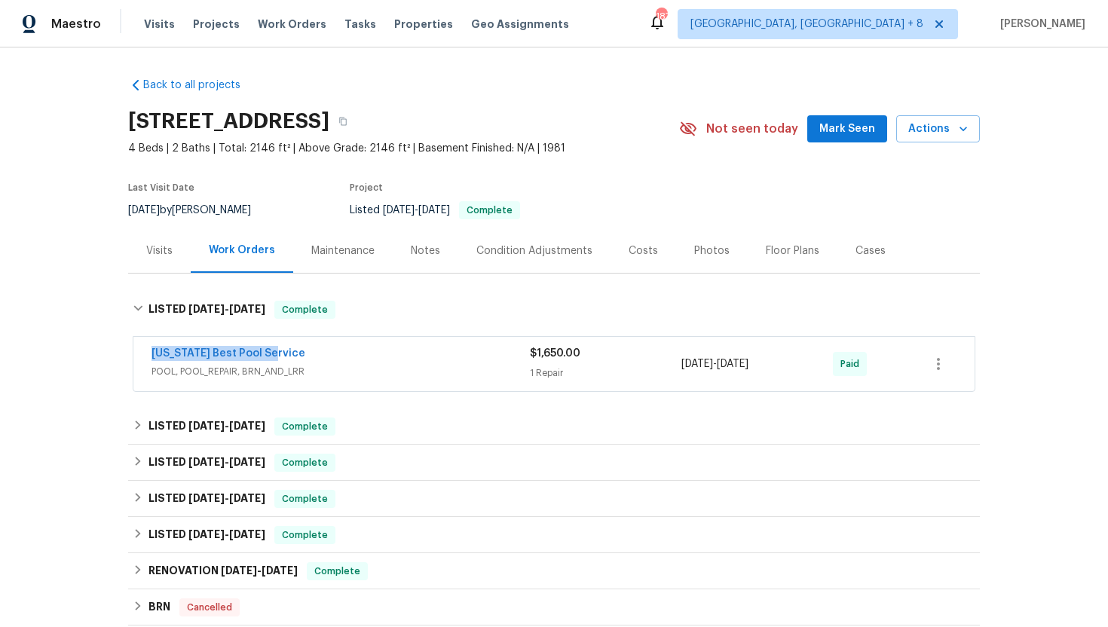
copy span "[DATE] - [DATE]"
